Goal: Communication & Community: Answer question/provide support

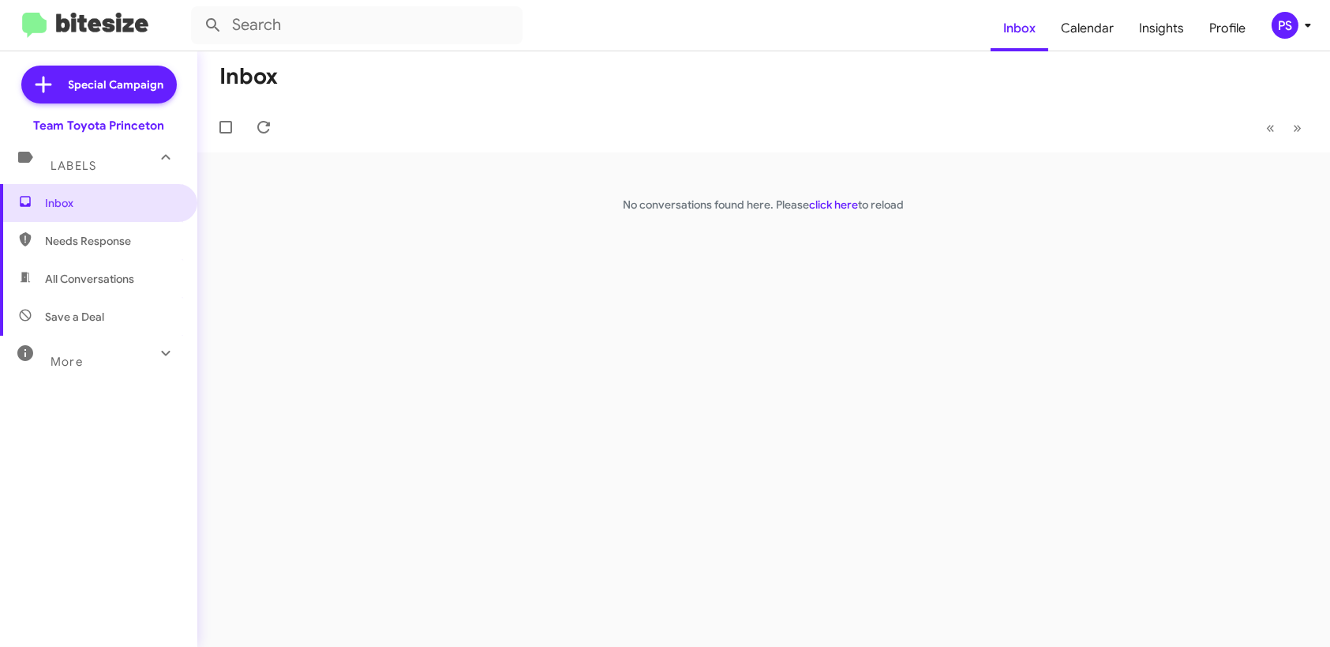
click at [1292, 34] on div "PS" at bounding box center [1285, 25] width 27 height 27
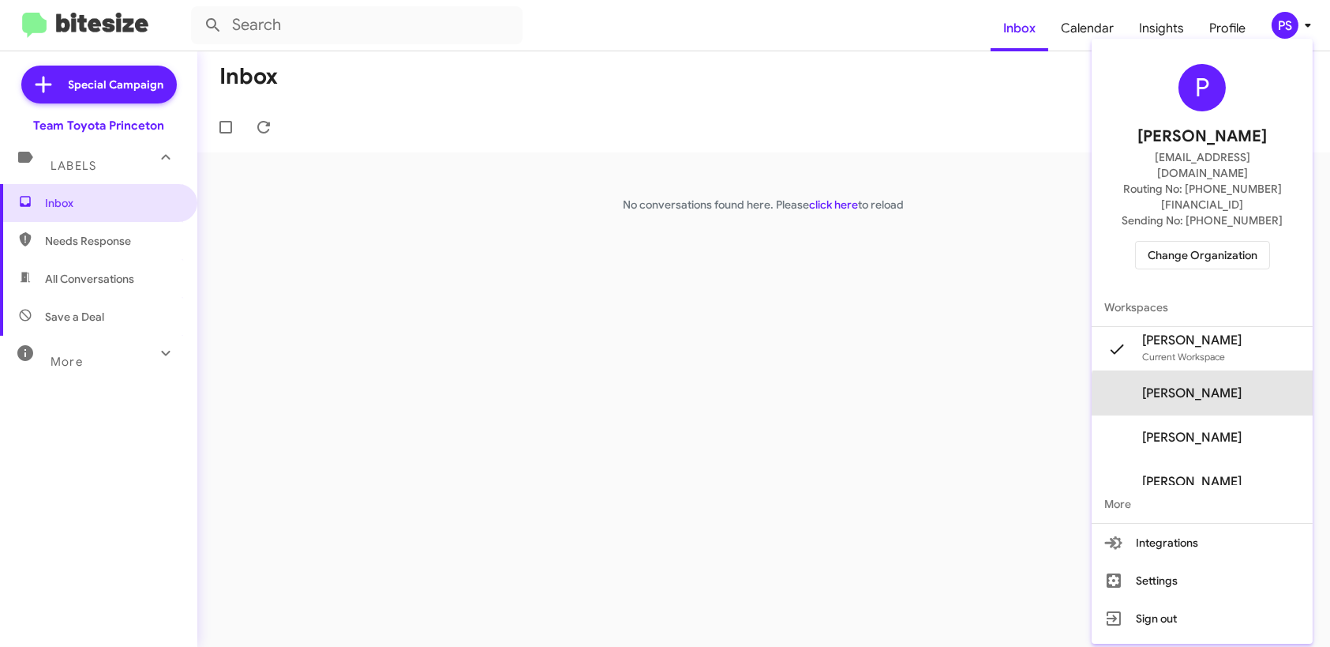
click at [1251, 371] on span "[PERSON_NAME]" at bounding box center [1202, 393] width 221 height 44
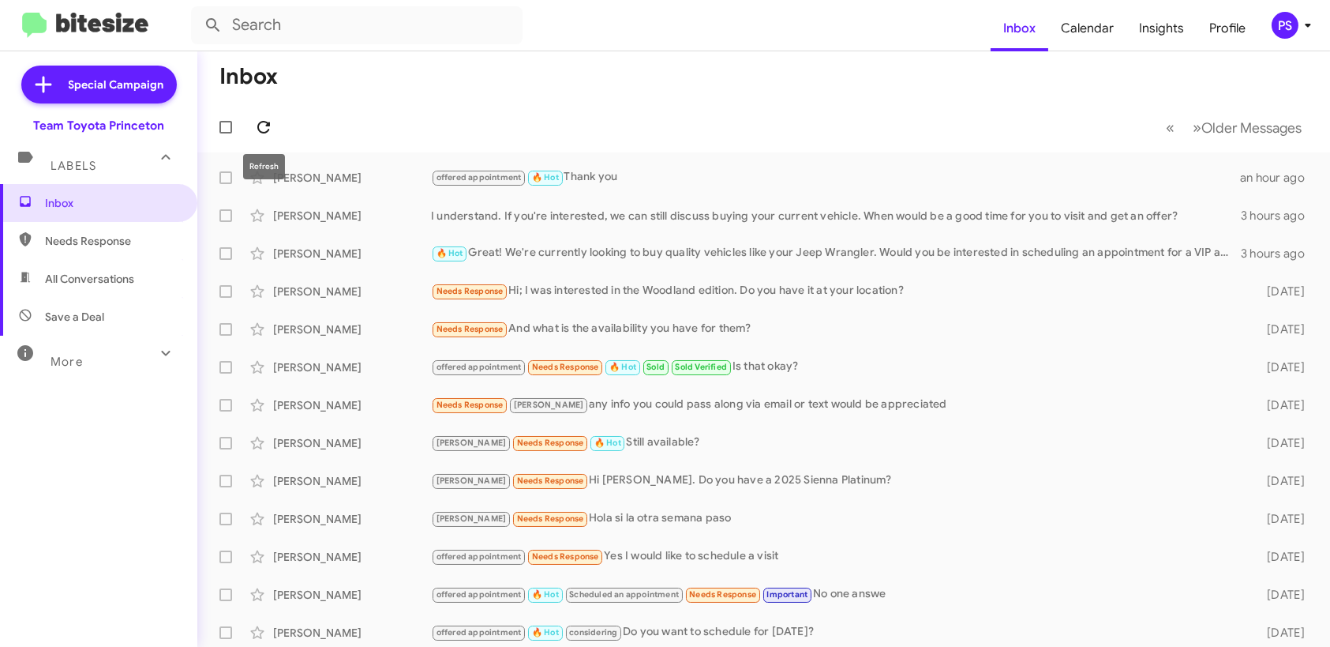
click at [254, 123] on icon at bounding box center [263, 127] width 19 height 19
click at [254, 126] on icon at bounding box center [263, 127] width 19 height 19
drag, startPoint x: 637, startPoint y: 288, endPoint x: 643, endPoint y: 281, distance: 9.0
click at [642, 282] on div "Needs Response Hi; I was interested in the Woodland edition. Do you have it at …" at bounding box center [842, 291] width 823 height 18
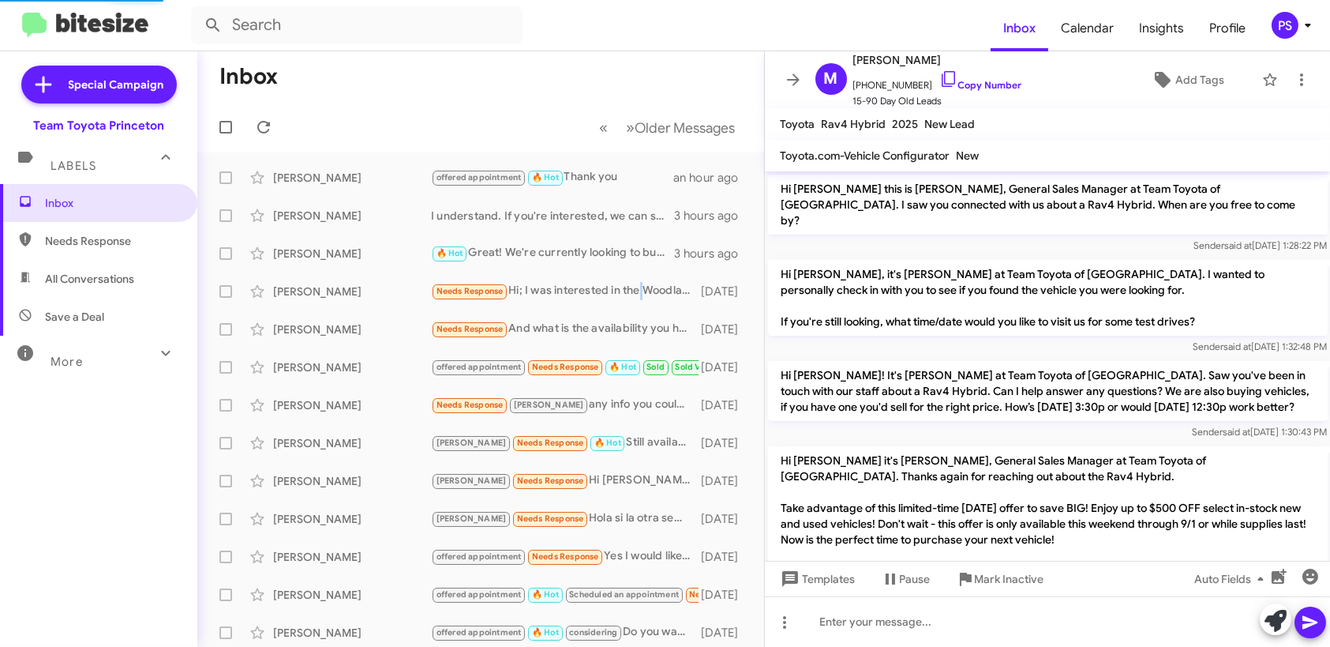
scroll to position [316, 0]
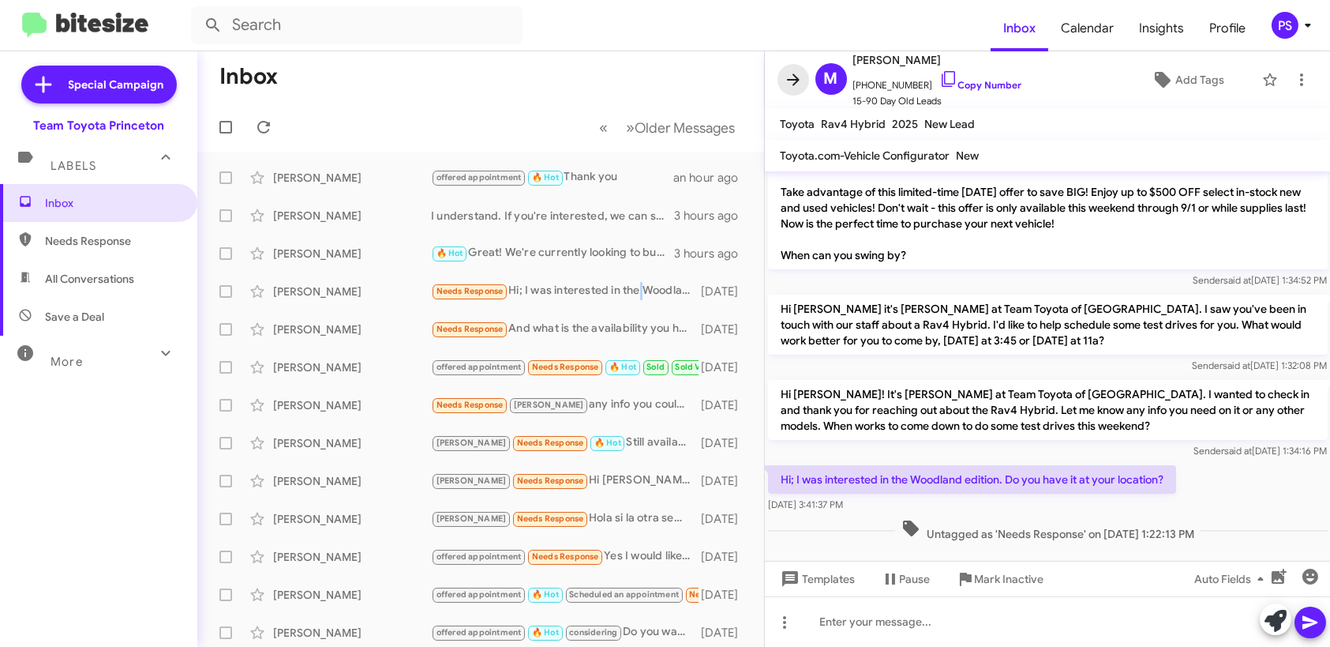
click at [788, 85] on icon at bounding box center [793, 79] width 19 height 19
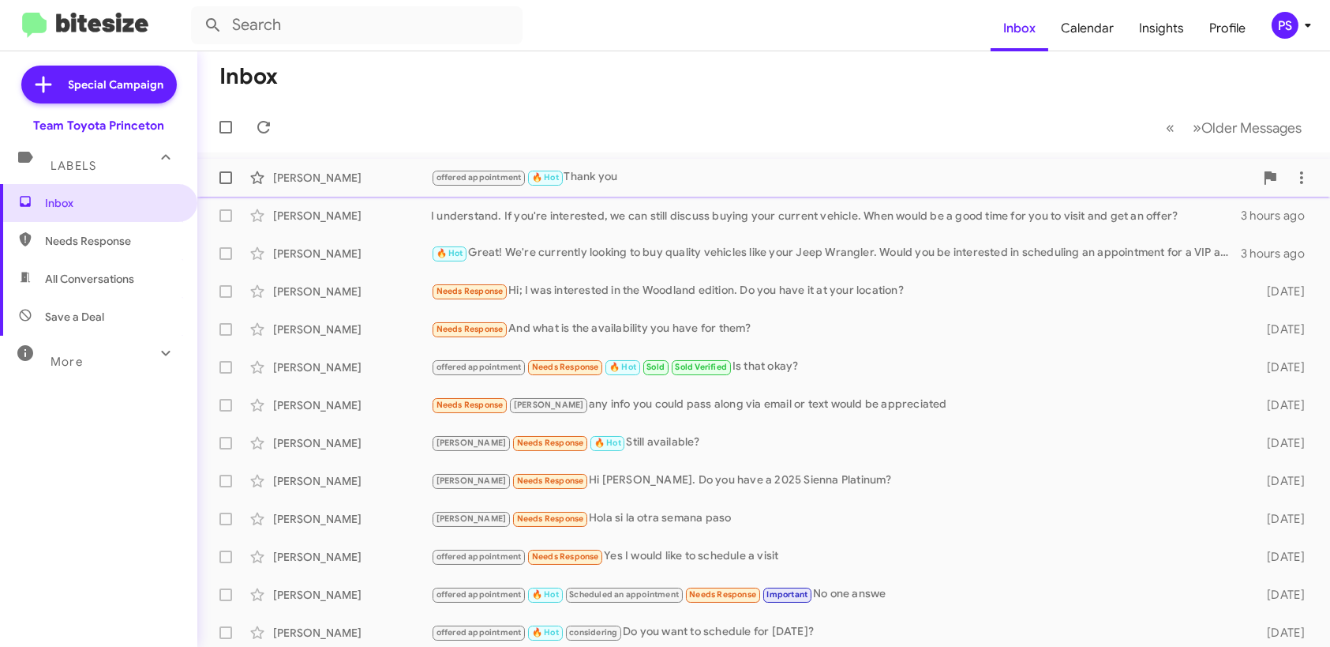
click at [776, 166] on div "[PERSON_NAME] offered appointment 🔥 Hot Thank you an hour ago" at bounding box center [764, 178] width 1108 height 32
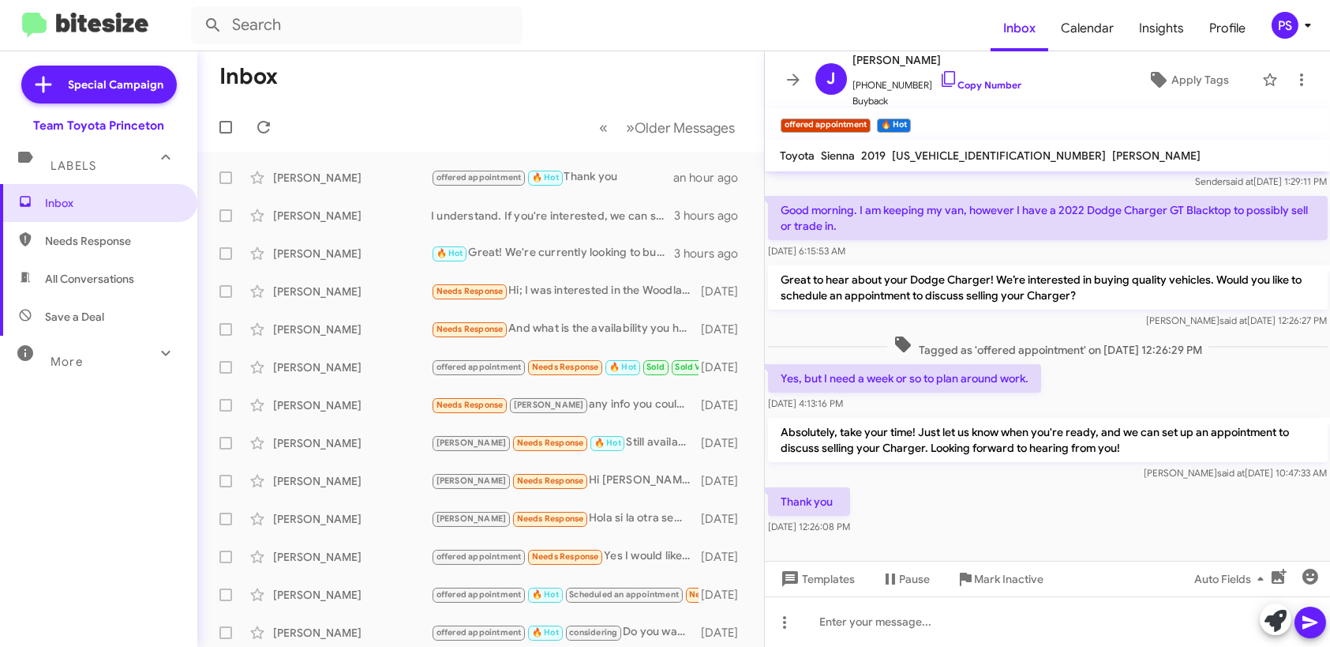
scroll to position [99, 0]
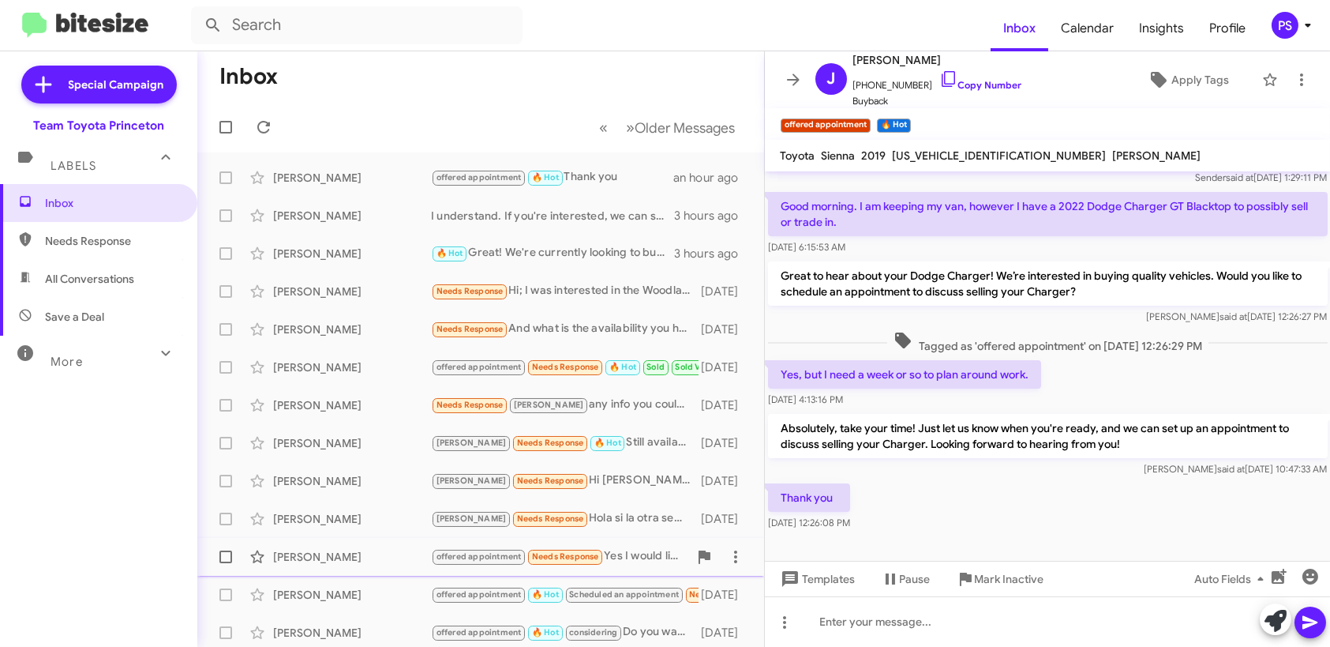
click at [351, 557] on div "[PERSON_NAME]" at bounding box center [352, 557] width 158 height 16
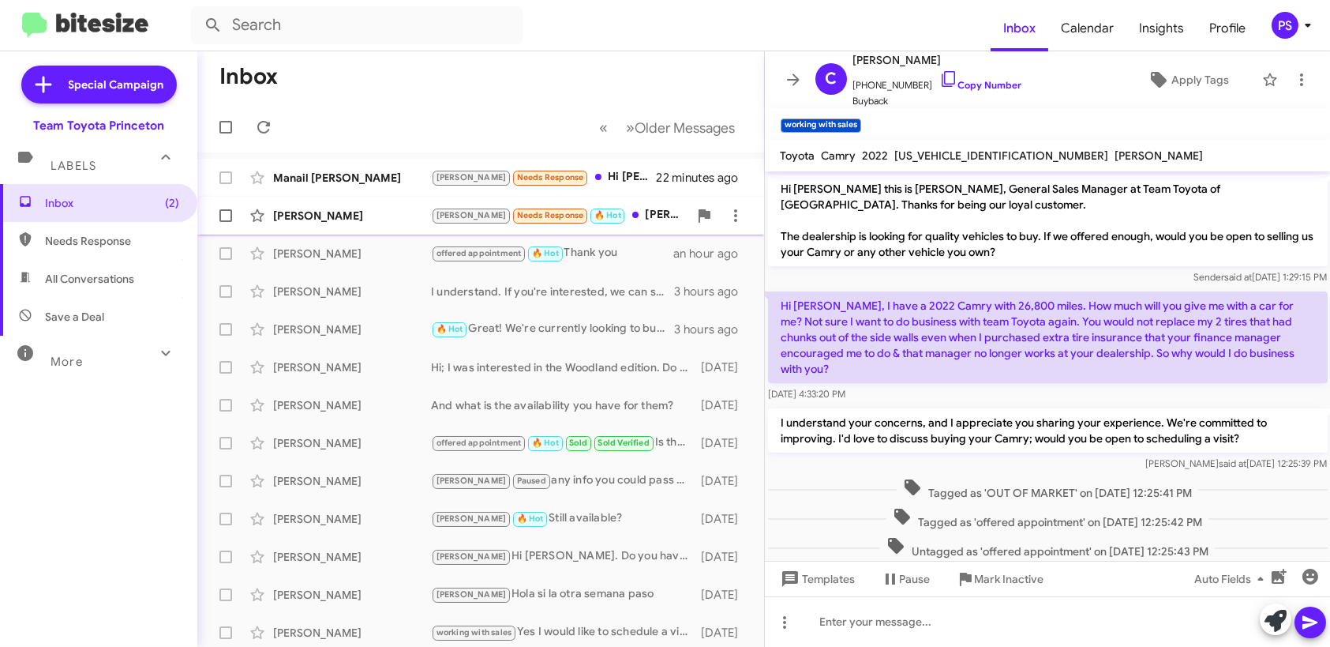
click at [290, 215] on div "[PERSON_NAME]" at bounding box center [352, 216] width 158 height 16
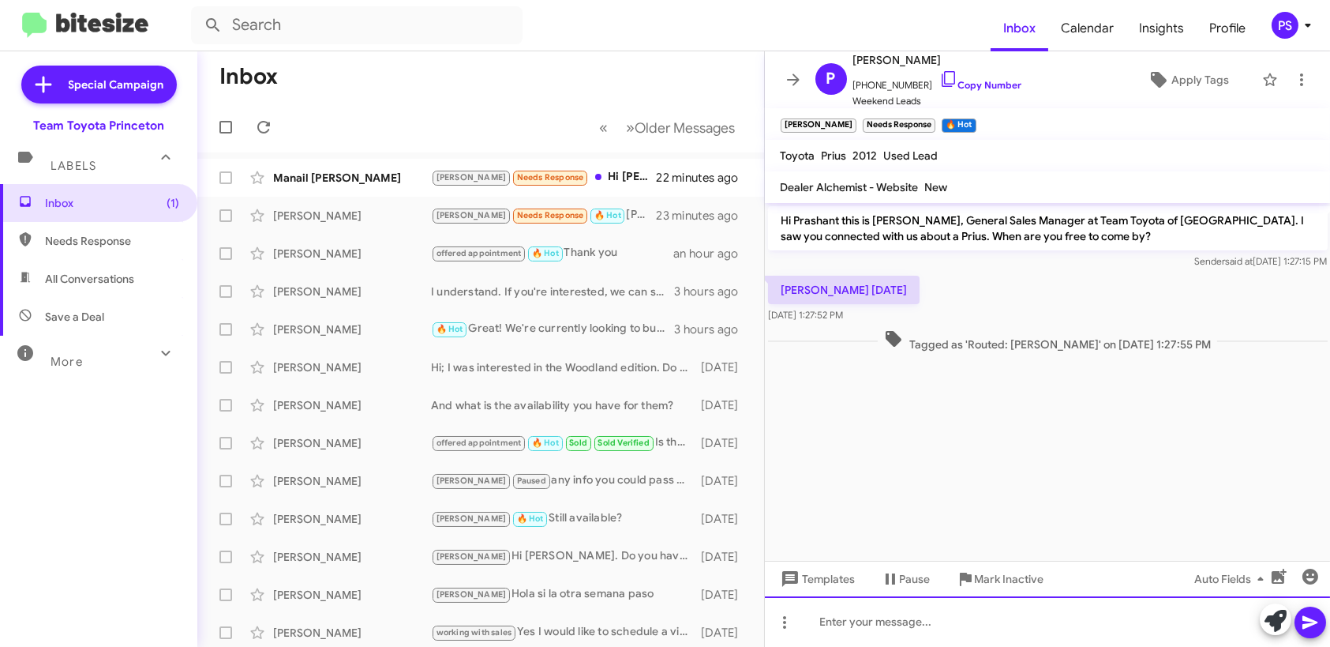
click at [1049, 619] on div at bounding box center [1048, 621] width 566 height 51
click at [1315, 618] on icon at bounding box center [1310, 622] width 19 height 19
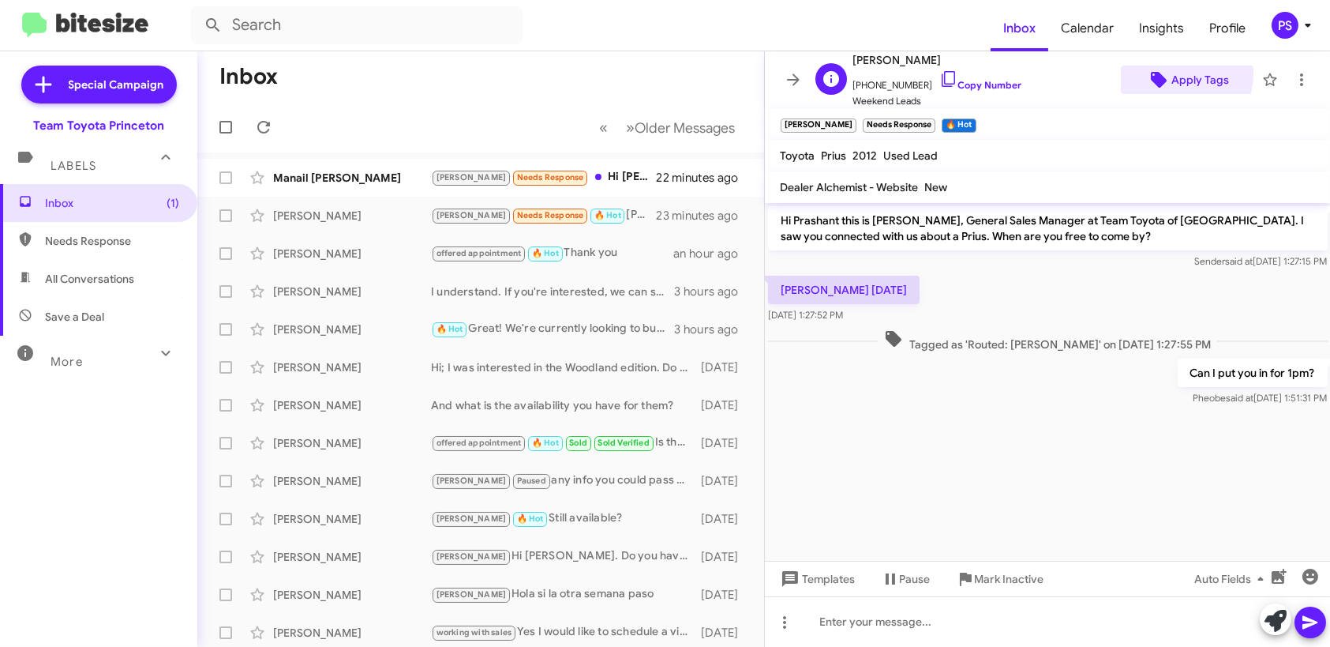
click at [1172, 73] on span "Apply Tags" at bounding box center [1201, 80] width 58 height 28
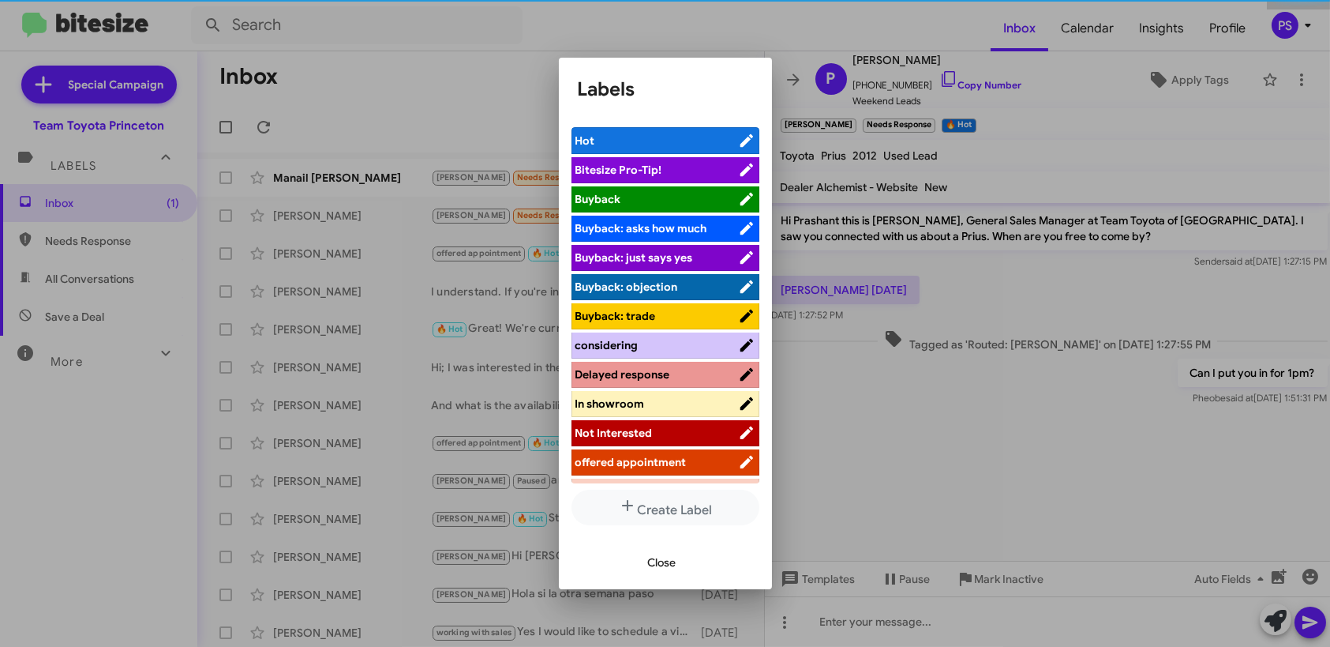
click at [673, 459] on span "offered appointment" at bounding box center [631, 462] width 111 height 14
click at [671, 564] on span "Close" at bounding box center [662, 562] width 28 height 28
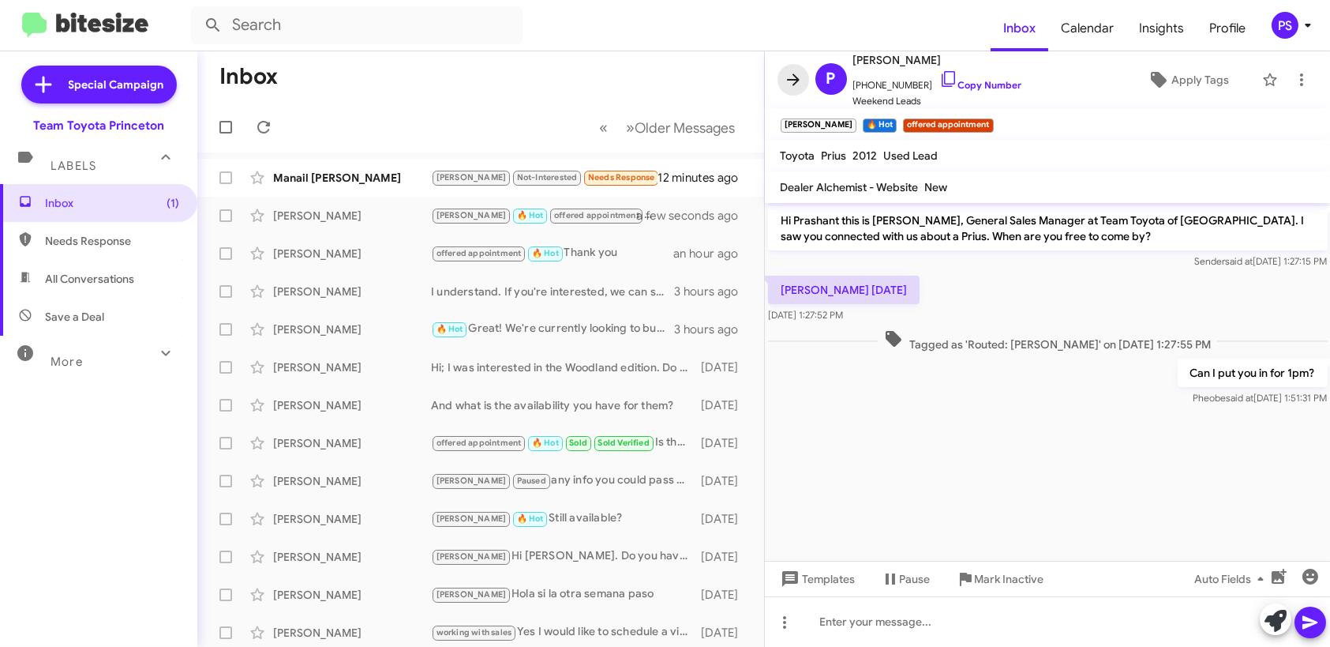
click at [795, 77] on icon at bounding box center [793, 79] width 13 height 12
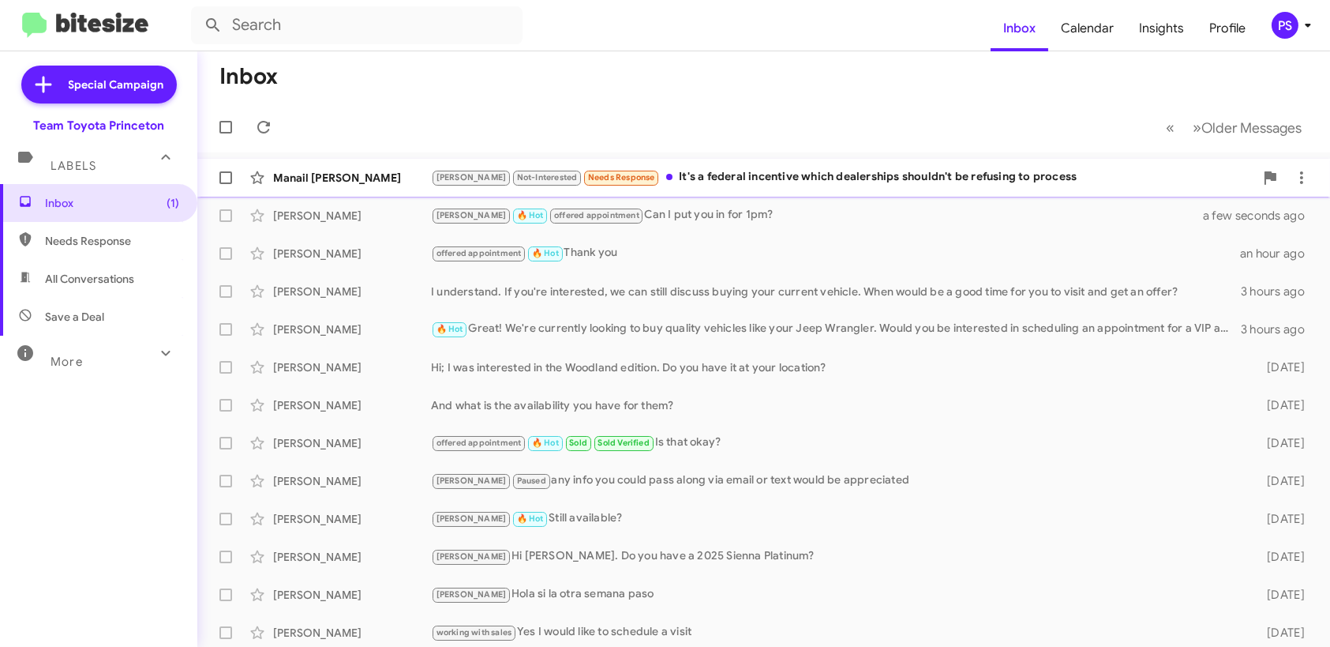
click at [751, 183] on div "Lee Not-Interested Needs Response It's a federal incentive which dealerships sh…" at bounding box center [842, 177] width 823 height 18
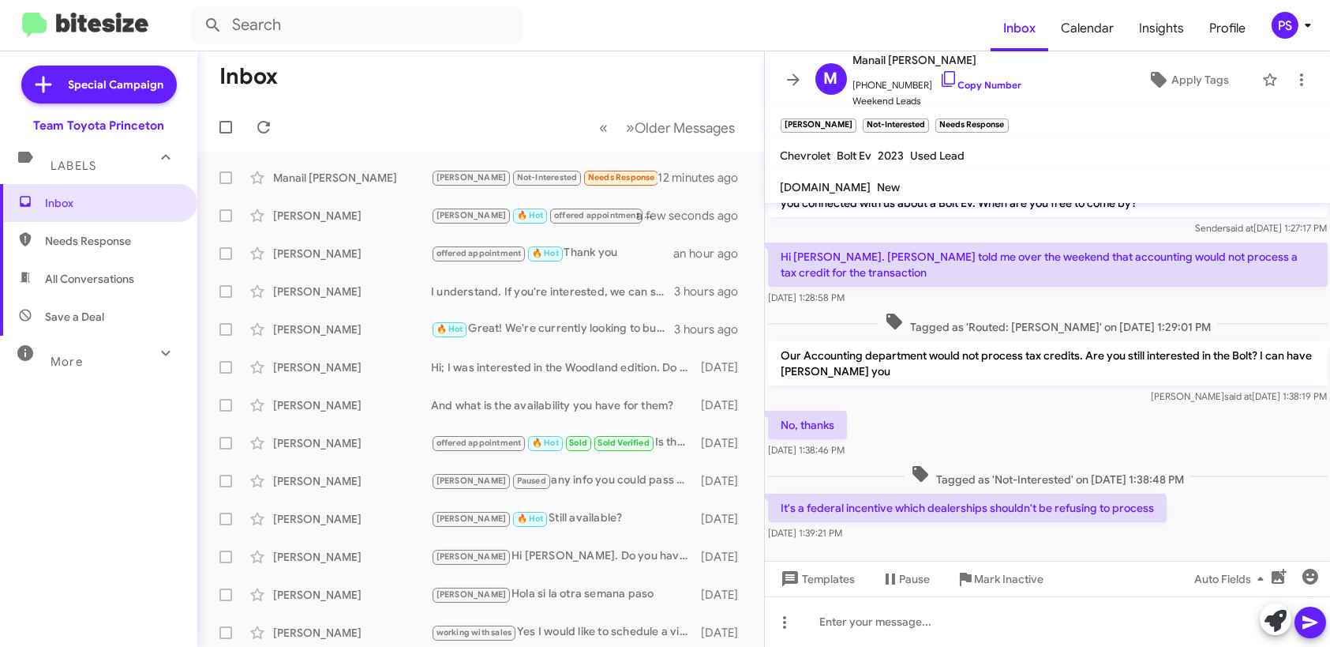
scroll to position [45, 0]
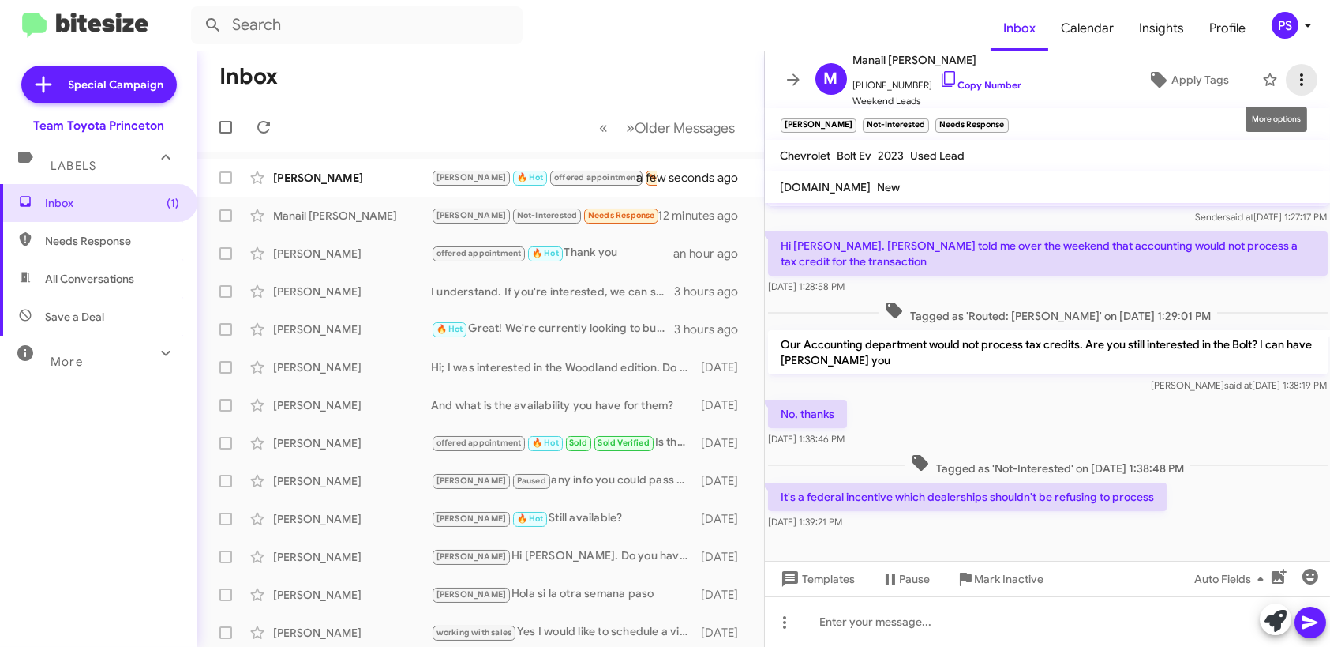
click at [1292, 85] on icon at bounding box center [1301, 79] width 19 height 19
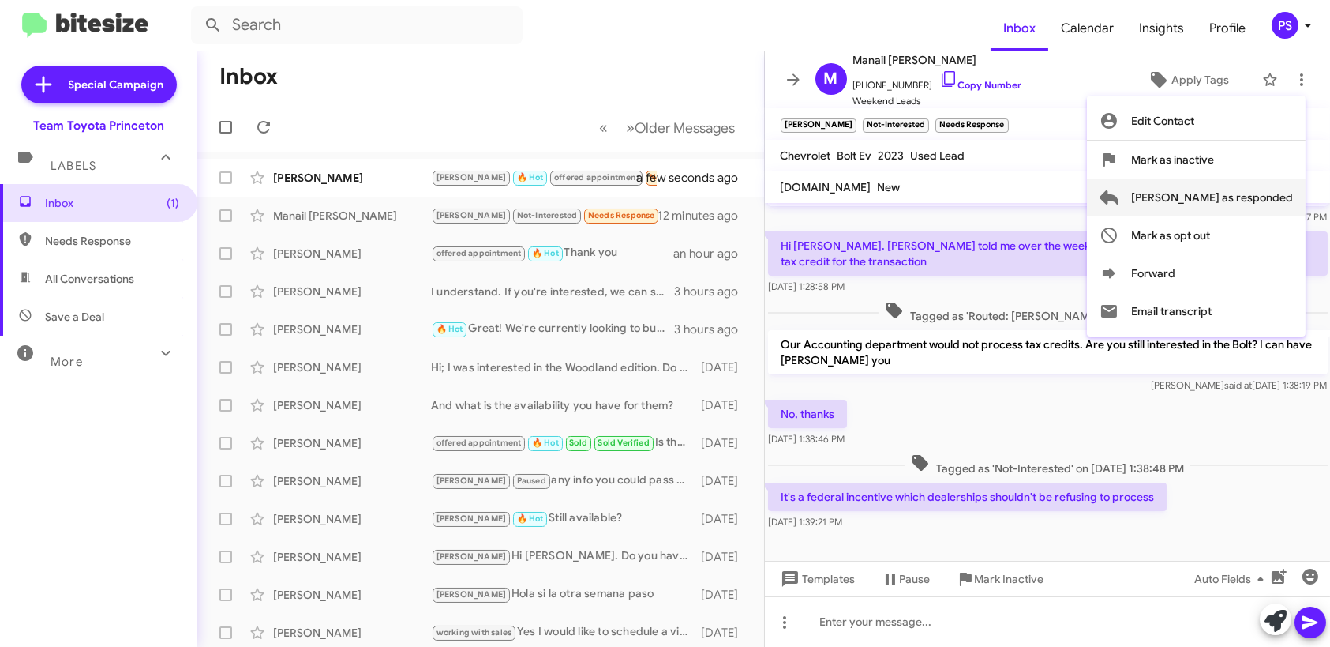
click at [1258, 197] on span "Mark as responded" at bounding box center [1212, 197] width 162 height 38
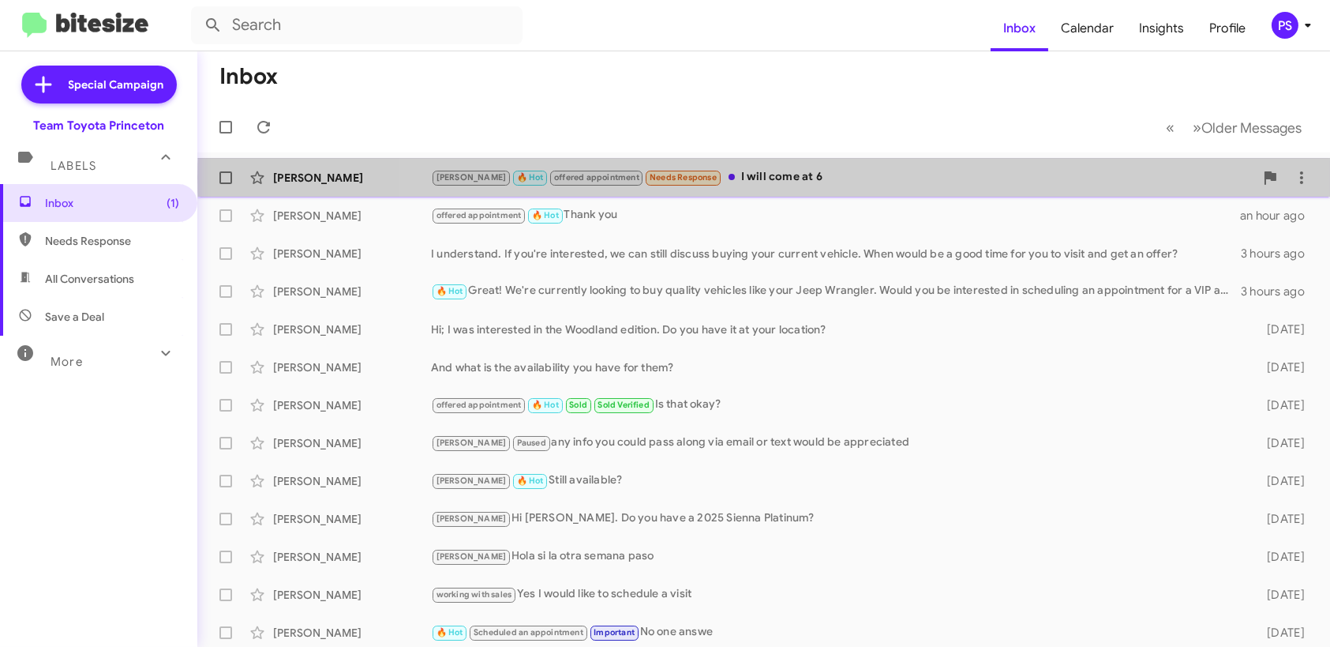
click at [826, 177] on div "Lee 🔥 Hot offered appointment Needs Response I will come at 6" at bounding box center [842, 177] width 823 height 18
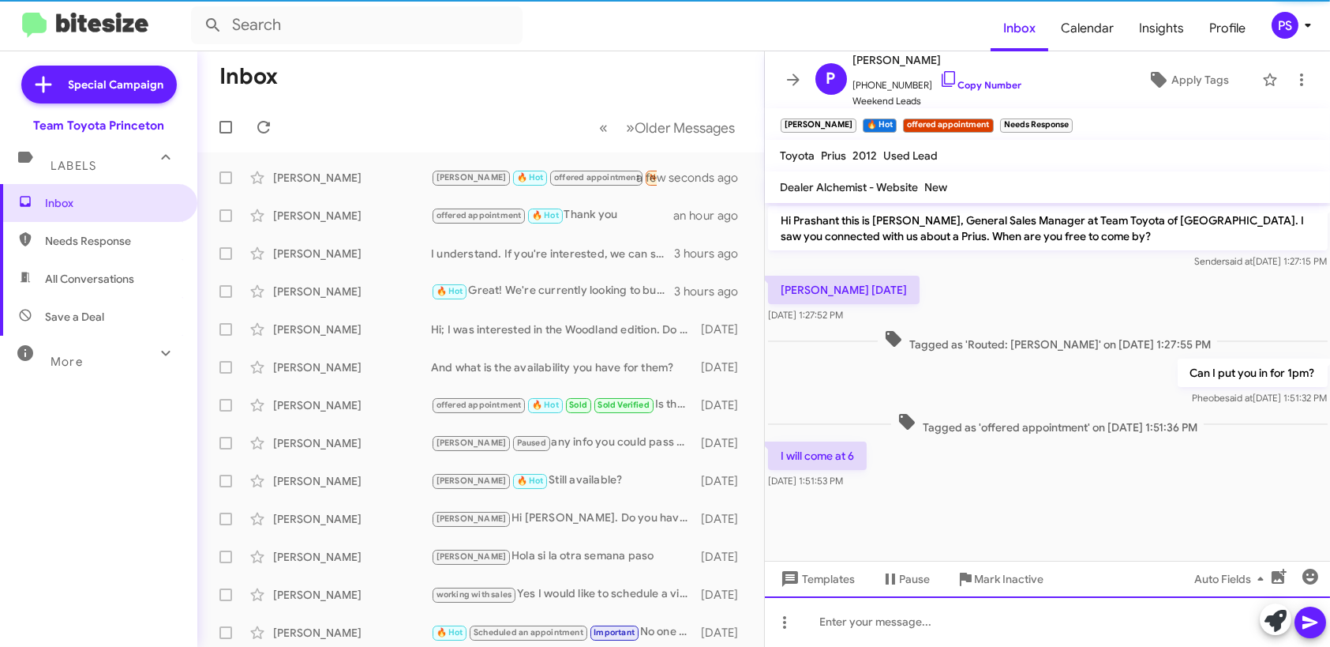
click at [949, 619] on div at bounding box center [1048, 621] width 566 height 51
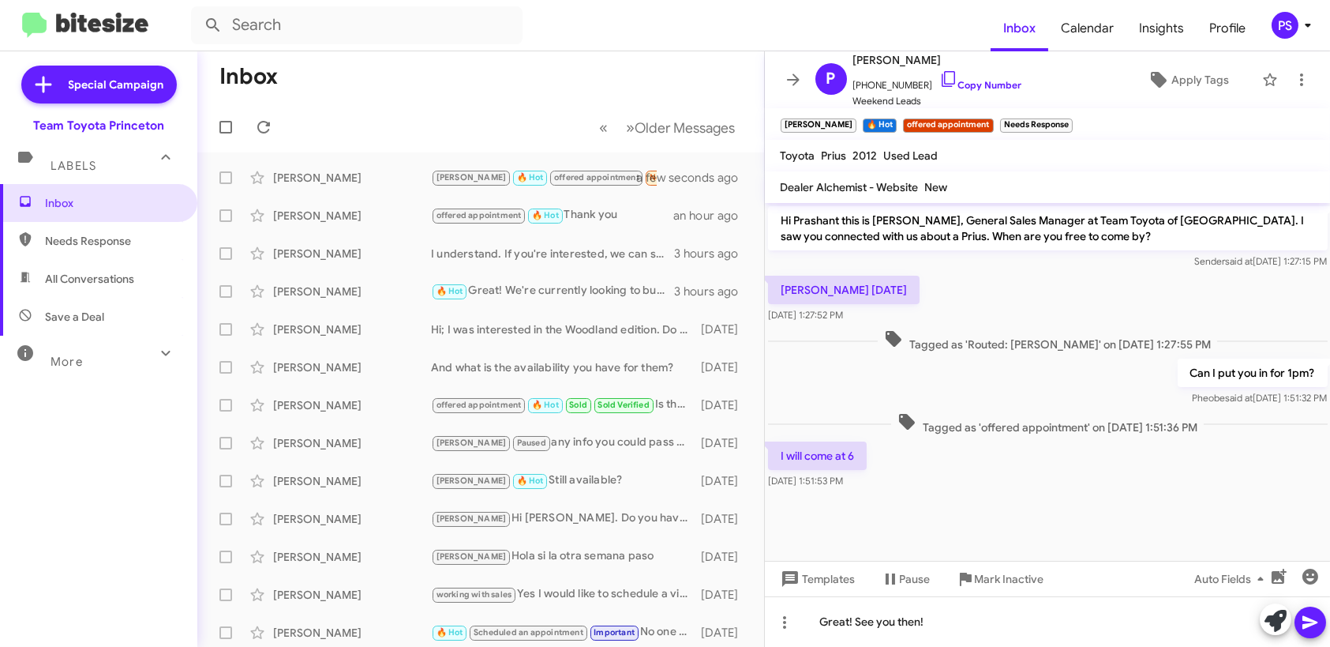
click at [1301, 630] on icon at bounding box center [1310, 622] width 19 height 19
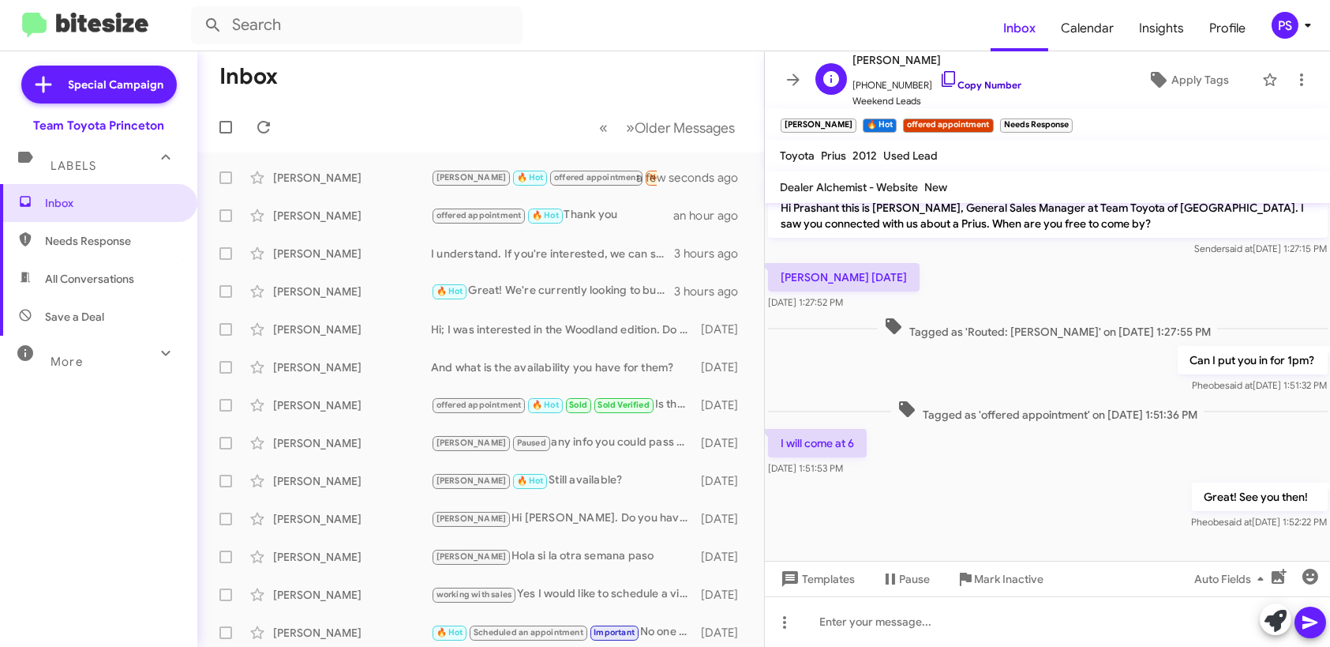
click at [942, 80] on icon at bounding box center [948, 79] width 13 height 16
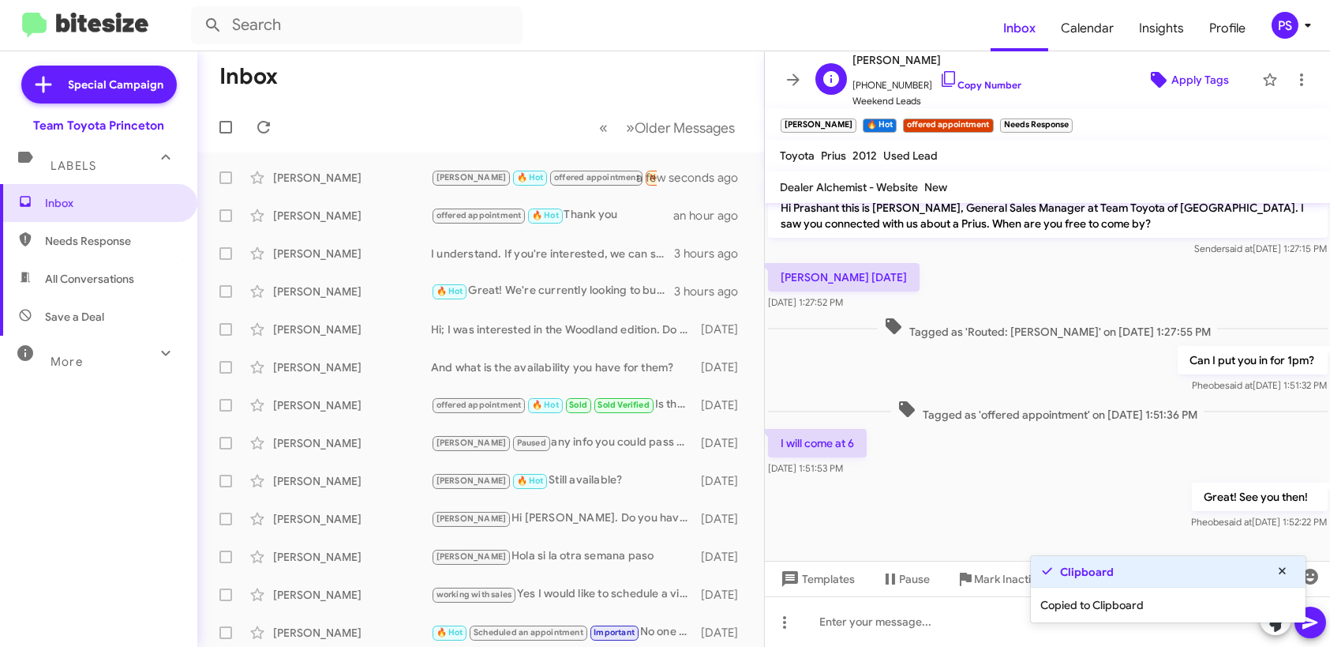
click at [1209, 69] on span "Apply Tags" at bounding box center [1201, 80] width 58 height 28
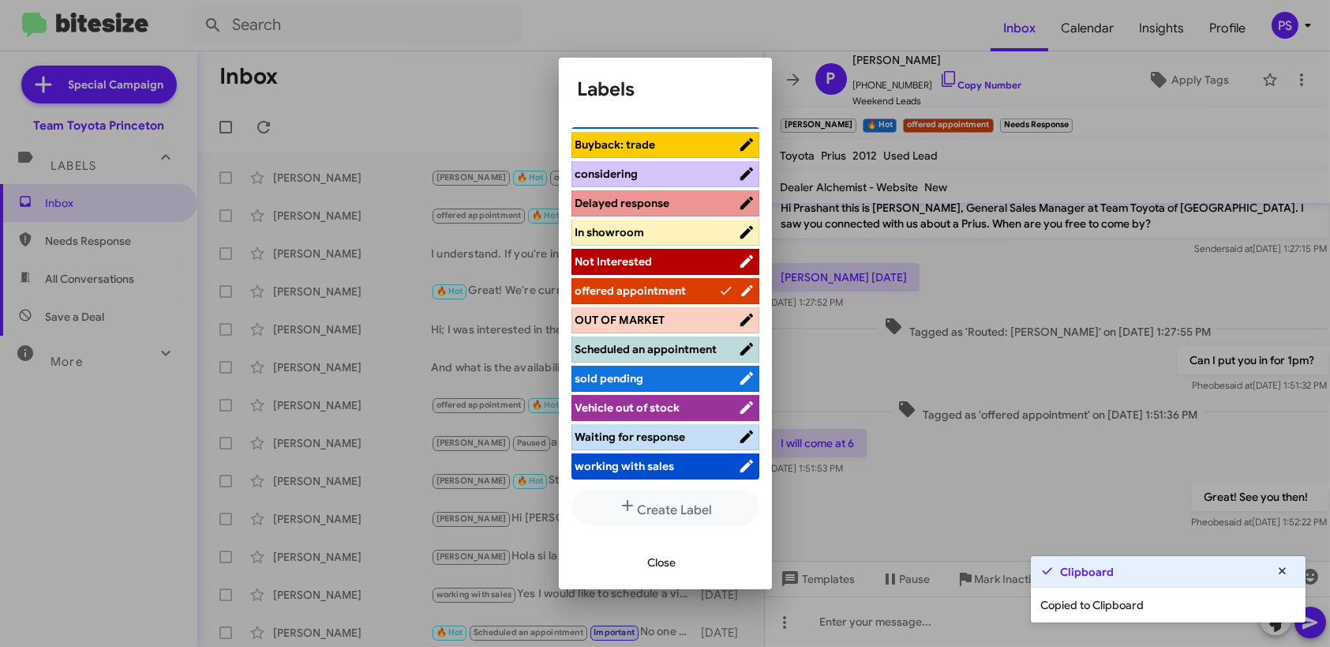
click at [633, 347] on span "Scheduled an appointment" at bounding box center [647, 349] width 142 height 14
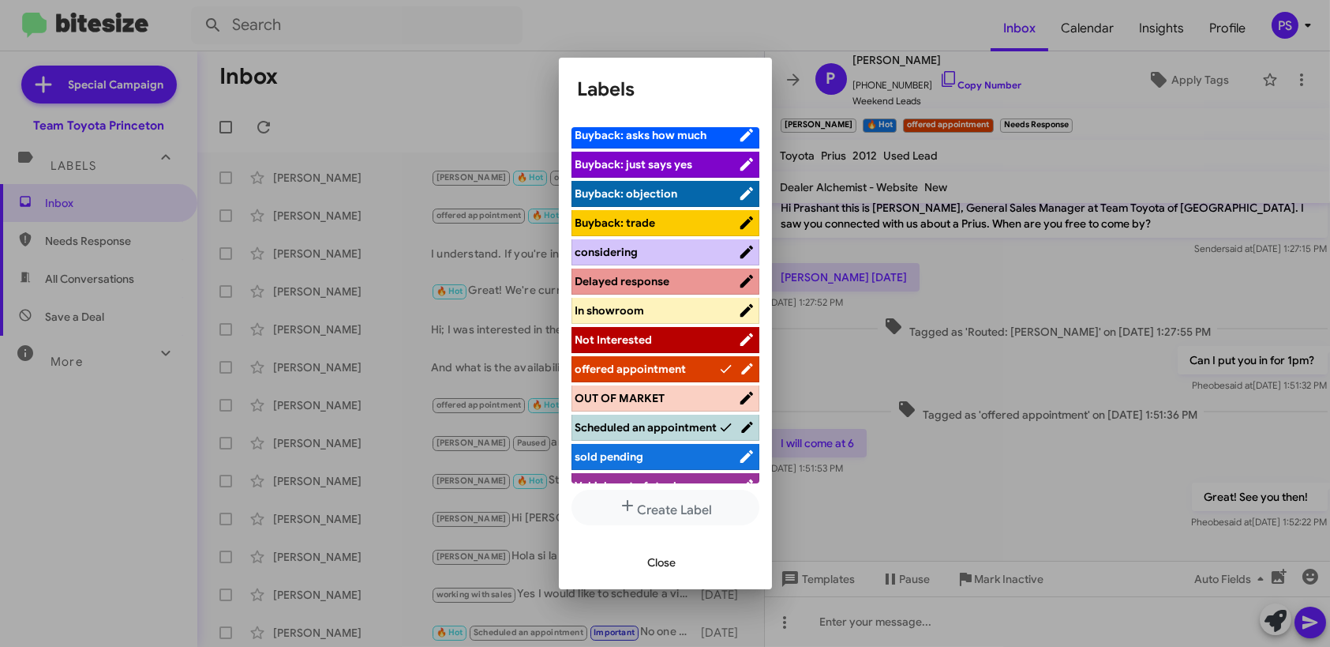
scroll to position [0, 0]
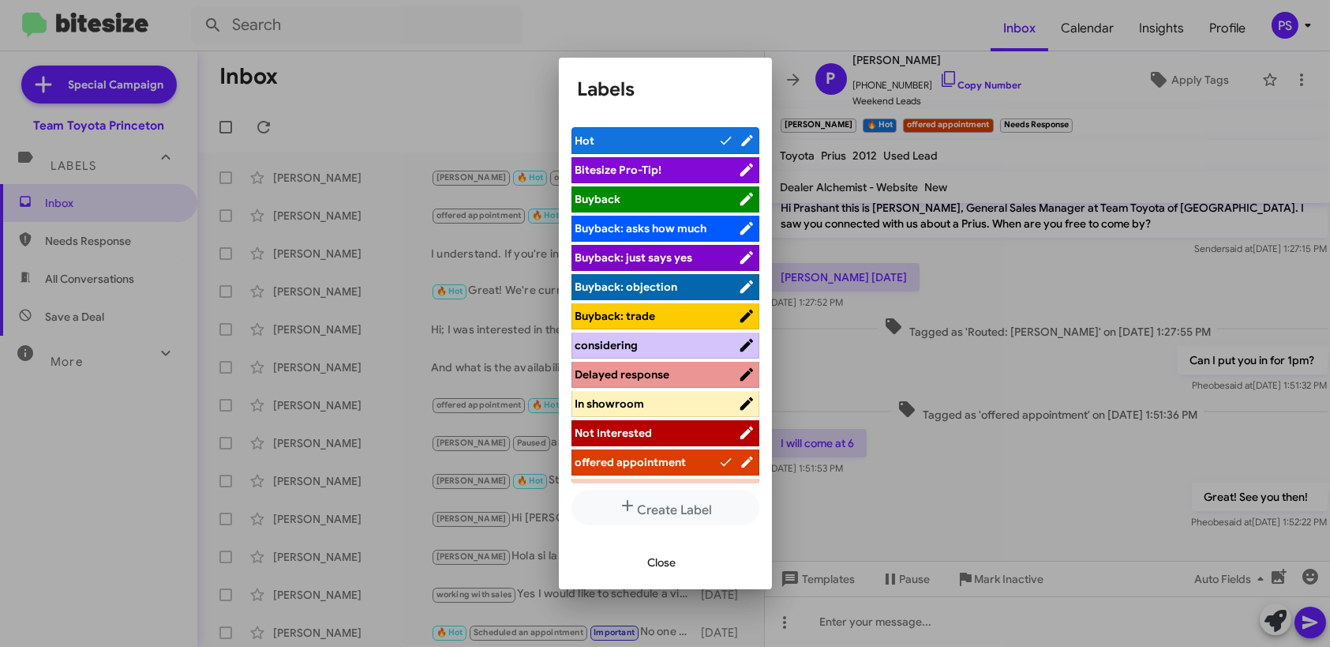
click at [718, 24] on div at bounding box center [665, 323] width 1330 height 647
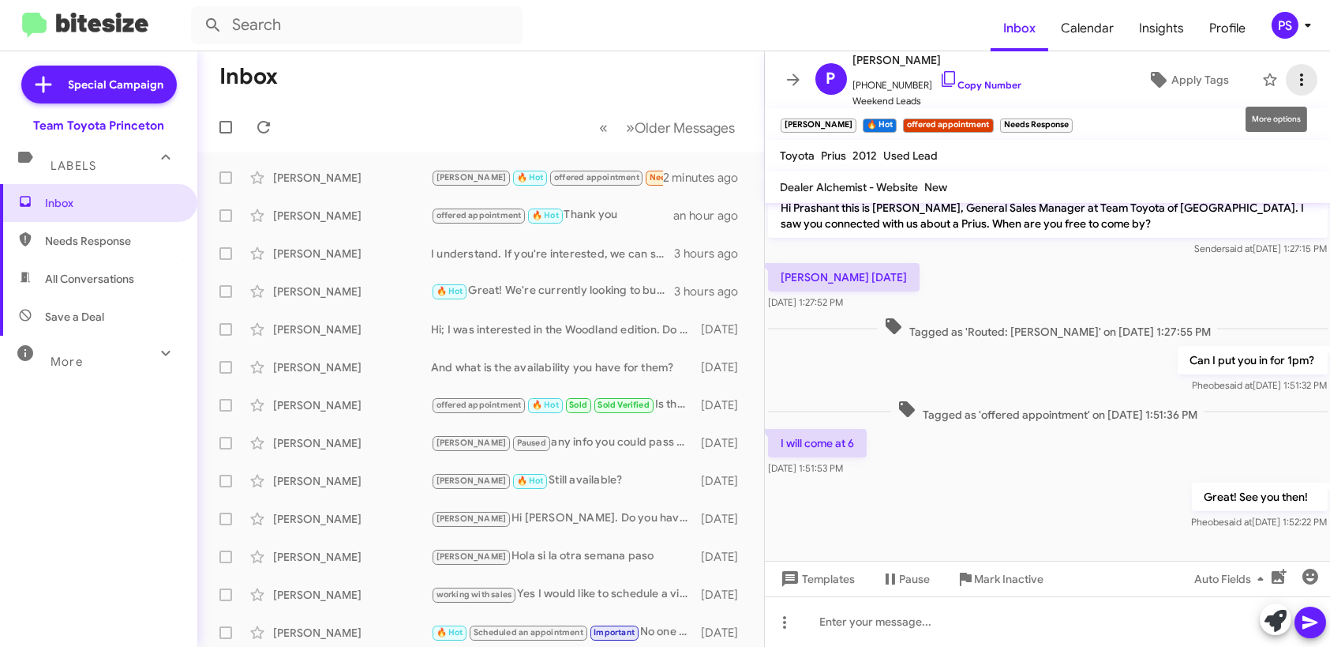
click at [1292, 77] on icon at bounding box center [1301, 79] width 19 height 19
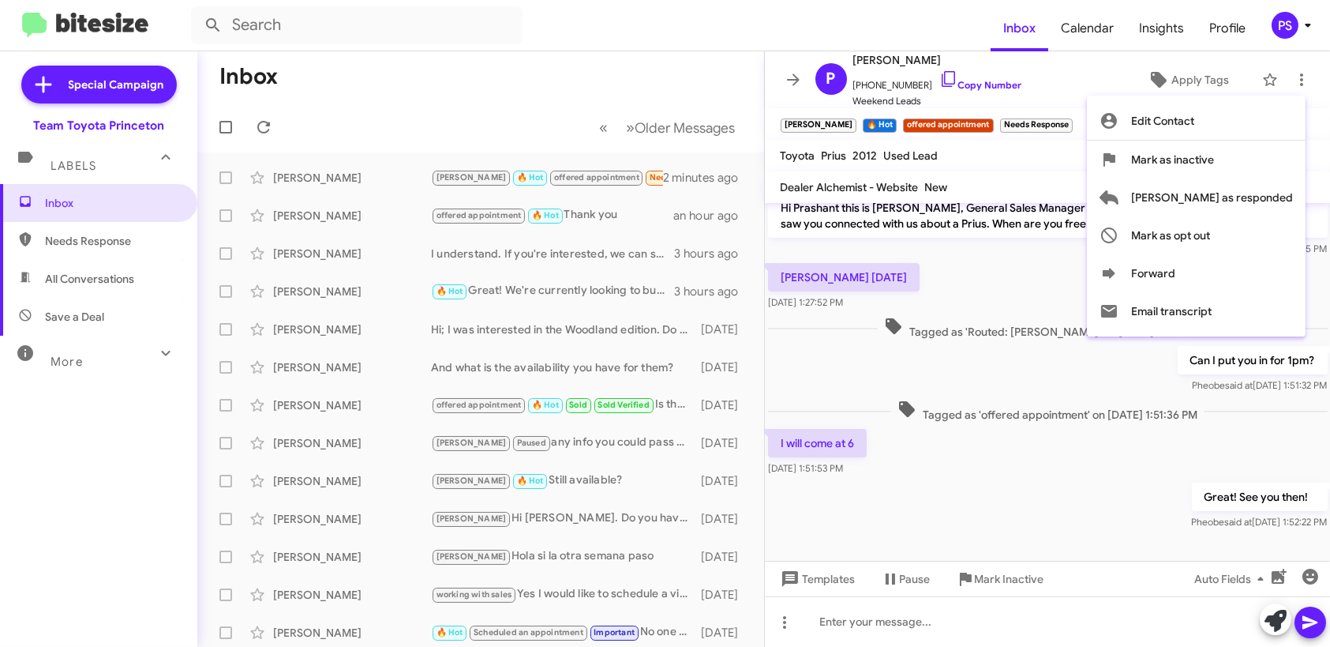
click at [1074, 83] on div at bounding box center [665, 323] width 1330 height 647
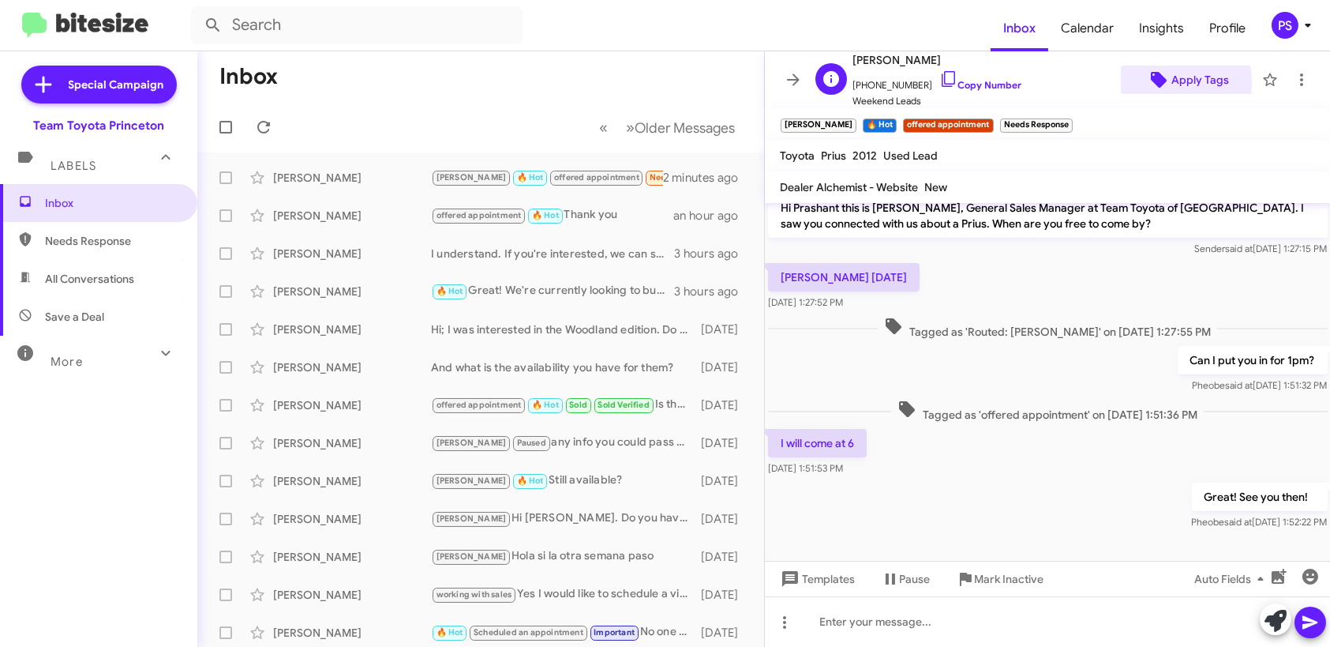
click at [1134, 83] on span "Apply Tags" at bounding box center [1188, 80] width 108 height 28
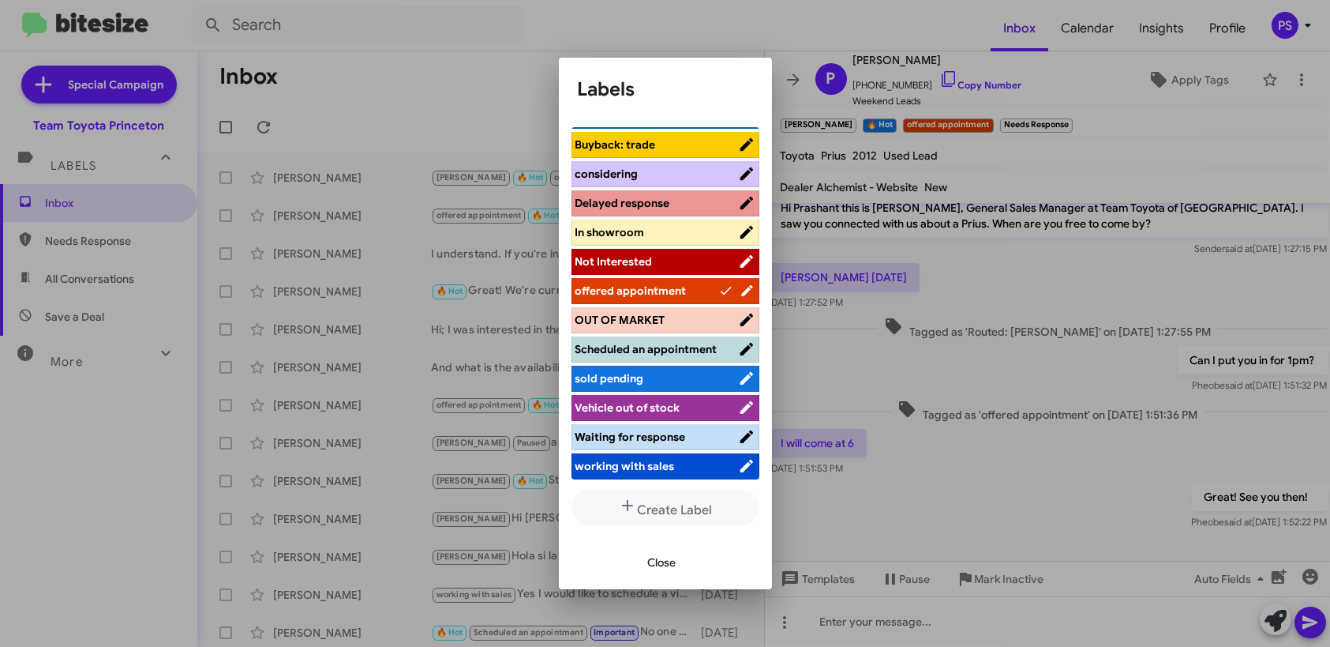
click at [681, 349] on span "Scheduled an appointment" at bounding box center [657, 349] width 163 height 16
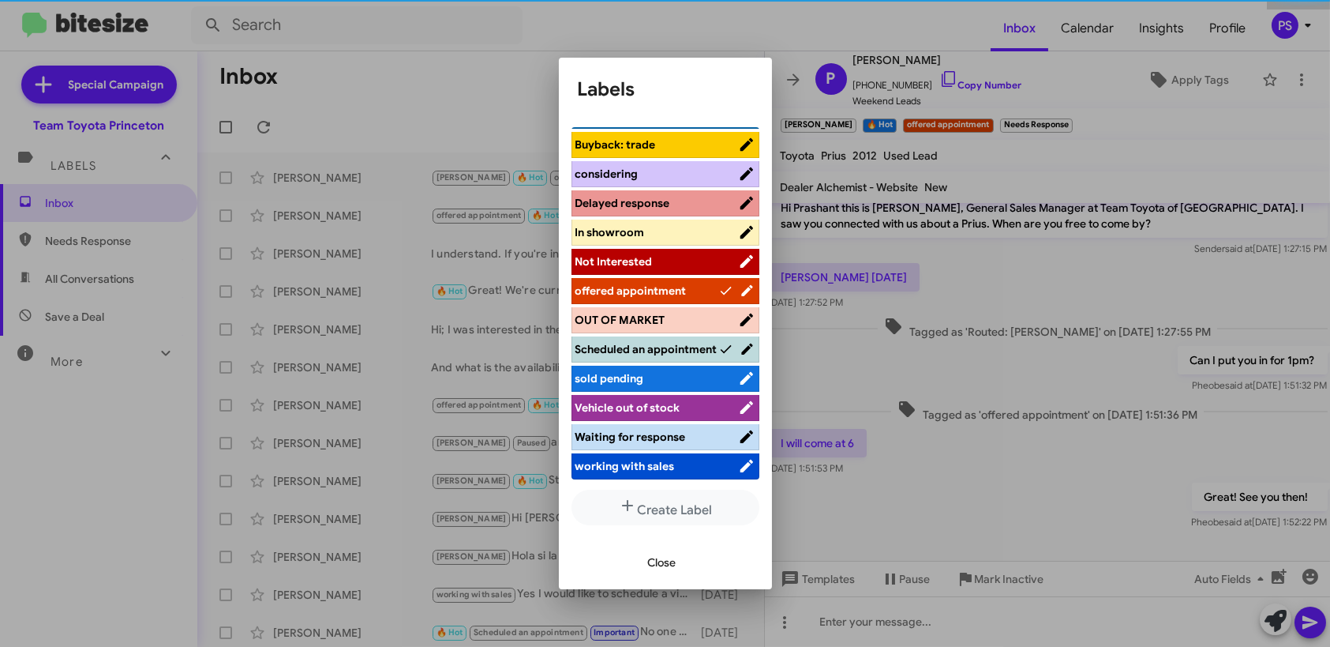
scroll to position [180, 0]
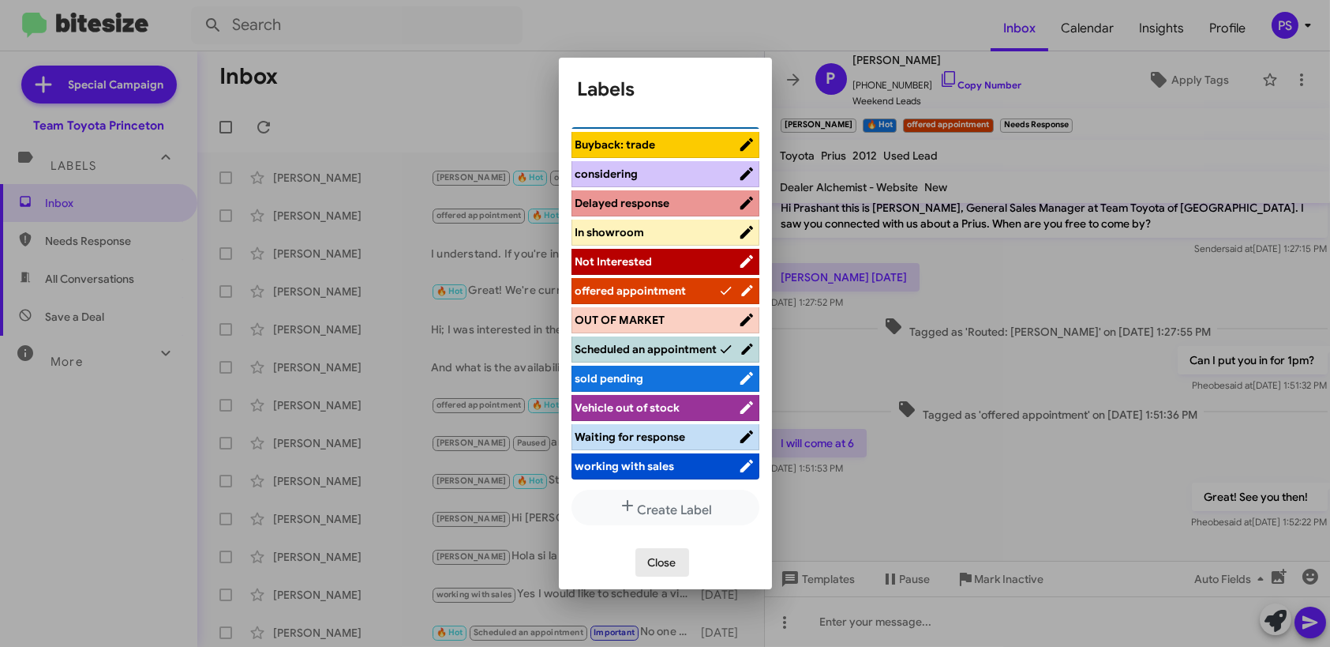
click at [662, 558] on span "Close" at bounding box center [662, 562] width 28 height 28
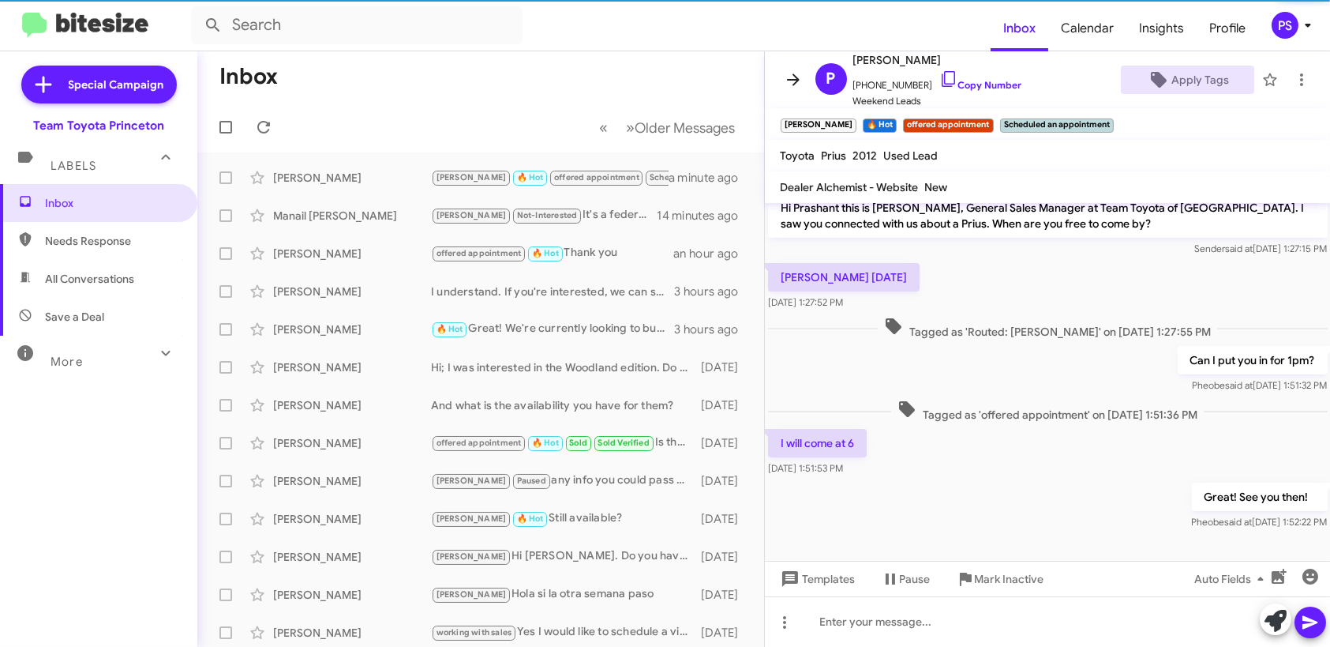
click at [792, 77] on icon at bounding box center [793, 79] width 19 height 19
